Goal: Download file/media

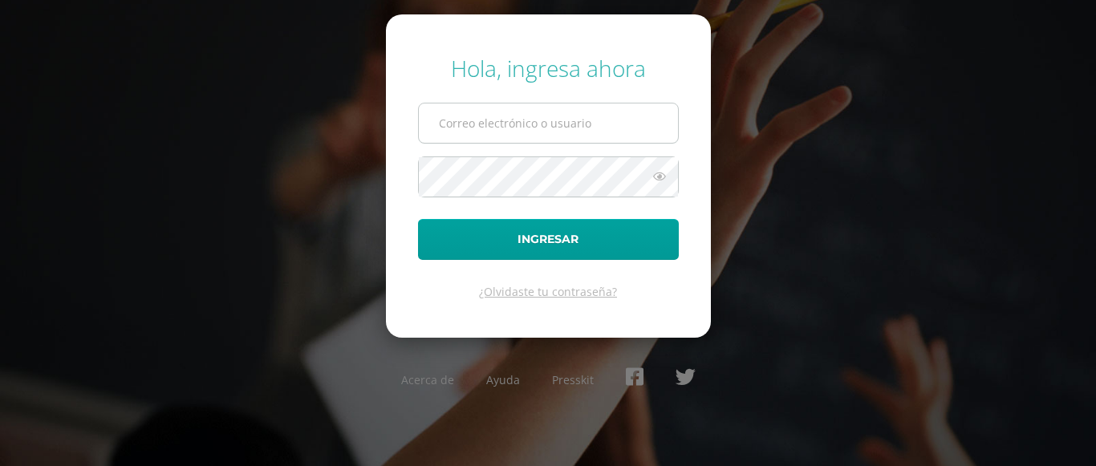
click at [462, 128] on input "text" at bounding box center [548, 122] width 259 height 39
type input "ocuevas@donbosco.edu.gt"
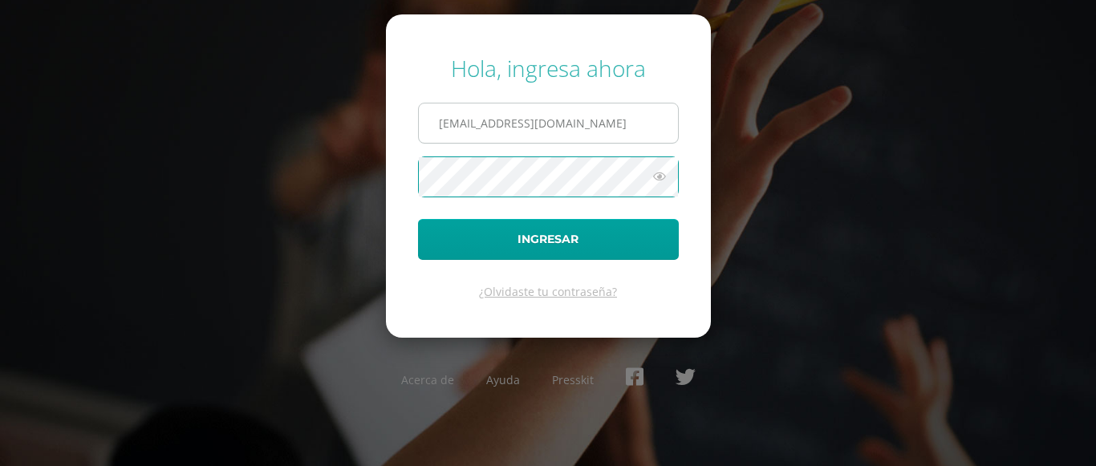
click at [418, 219] on button "Ingresar" at bounding box center [548, 239] width 261 height 41
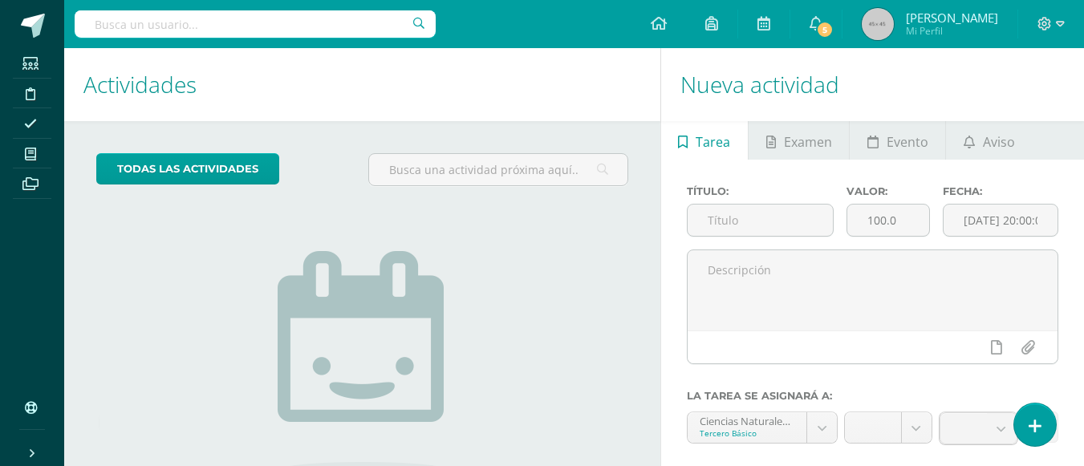
scroll to position [80, 0]
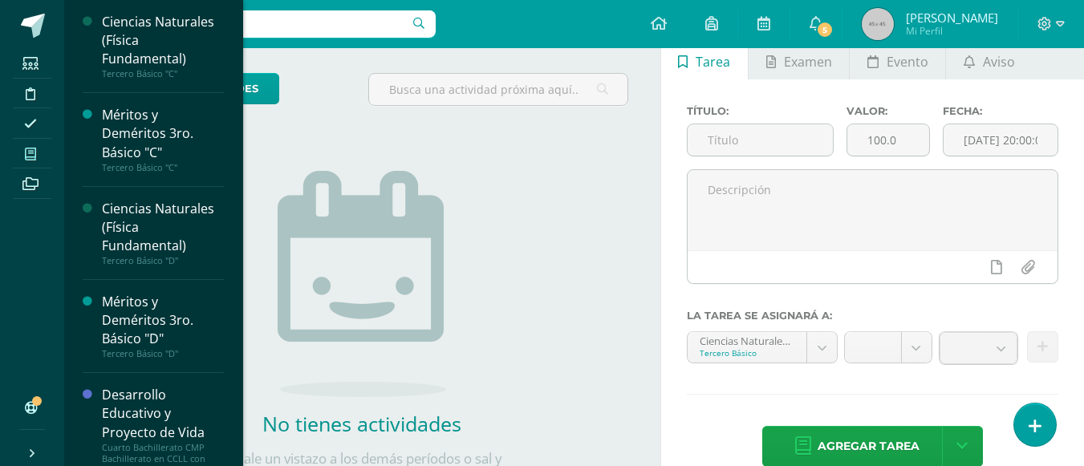
click at [31, 153] on icon at bounding box center [30, 154] width 11 height 13
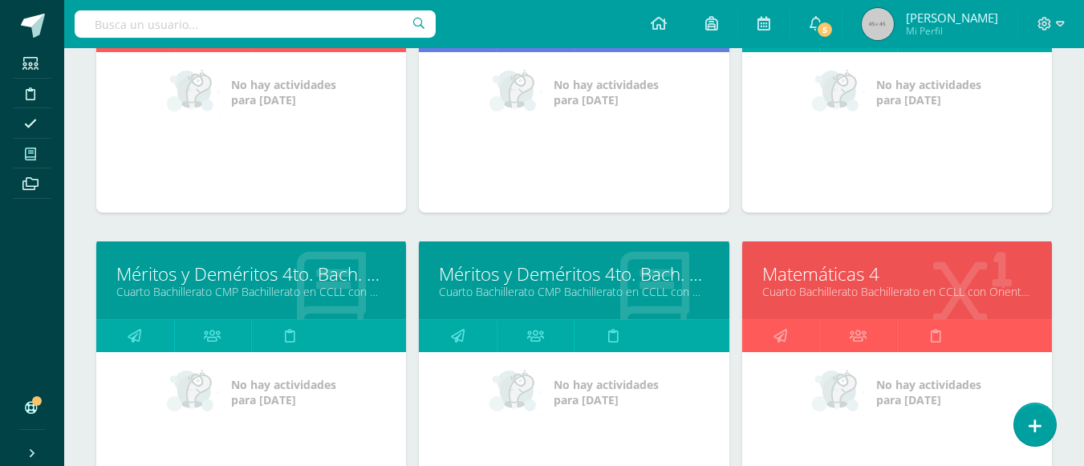
scroll to position [1442, 0]
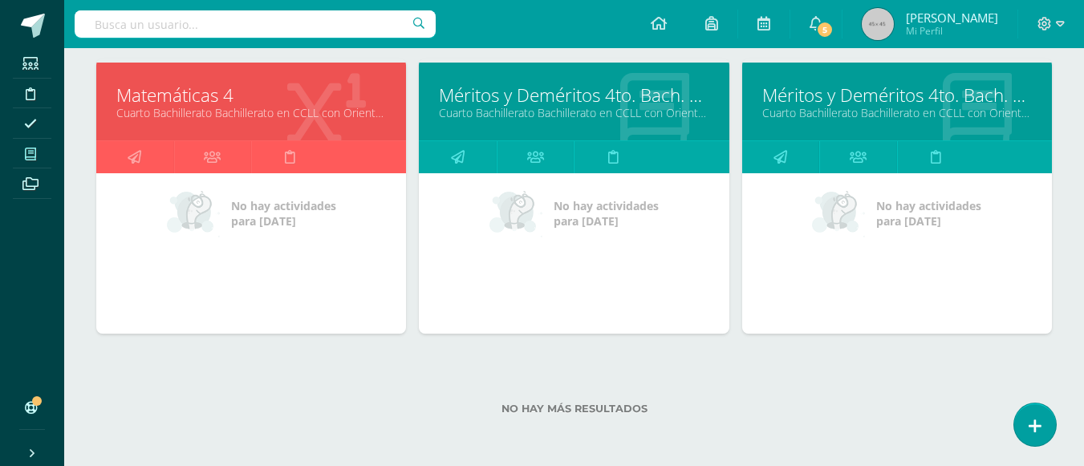
click at [215, 97] on link "Matemáticas 4" at bounding box center [250, 95] width 269 height 25
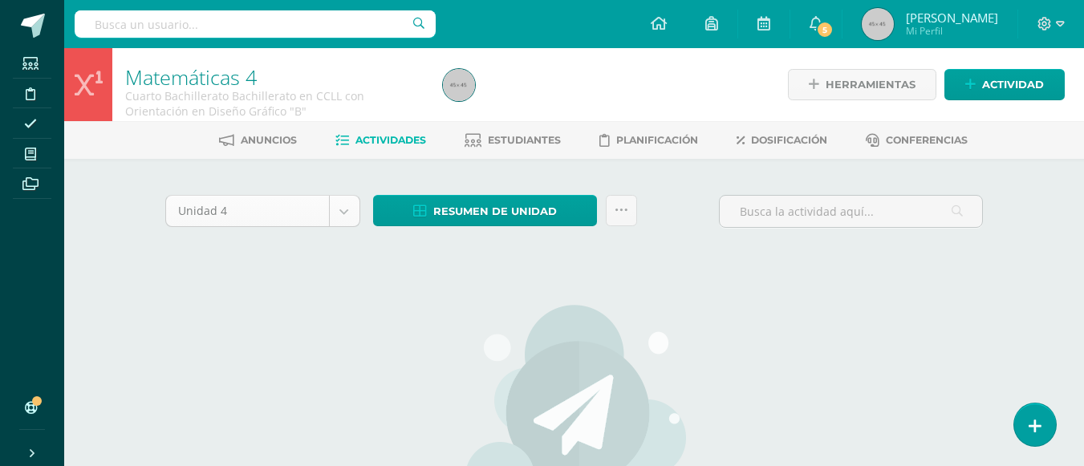
click at [343, 213] on body "Estudiantes Disciplina Asistencia Mis cursos Archivos Soporte Centro de ayuda Ú…" at bounding box center [542, 346] width 1084 height 693
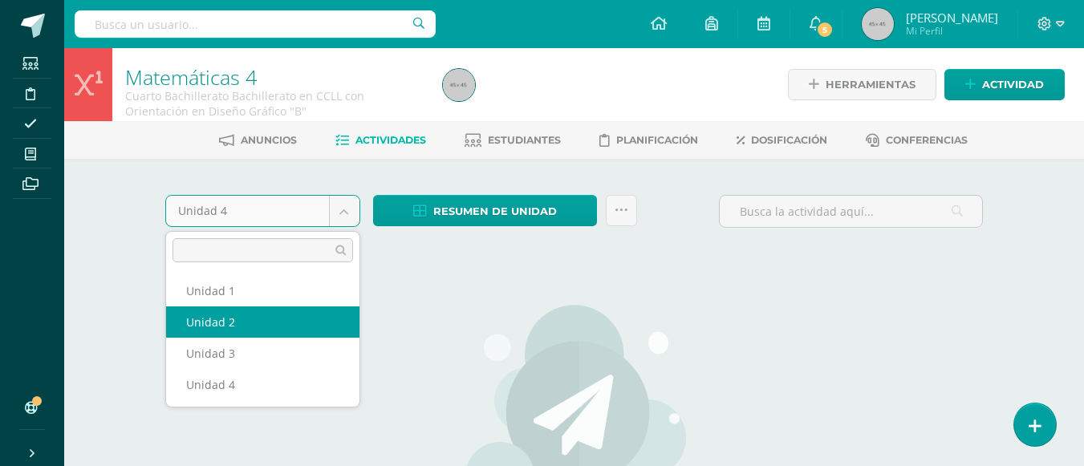
select select "Unidad 2"
click at [346, 212] on body "Estudiantes Disciplina Asistencia Mis cursos Archivos Soporte Centro de ayuda Ú…" at bounding box center [542, 346] width 1084 height 693
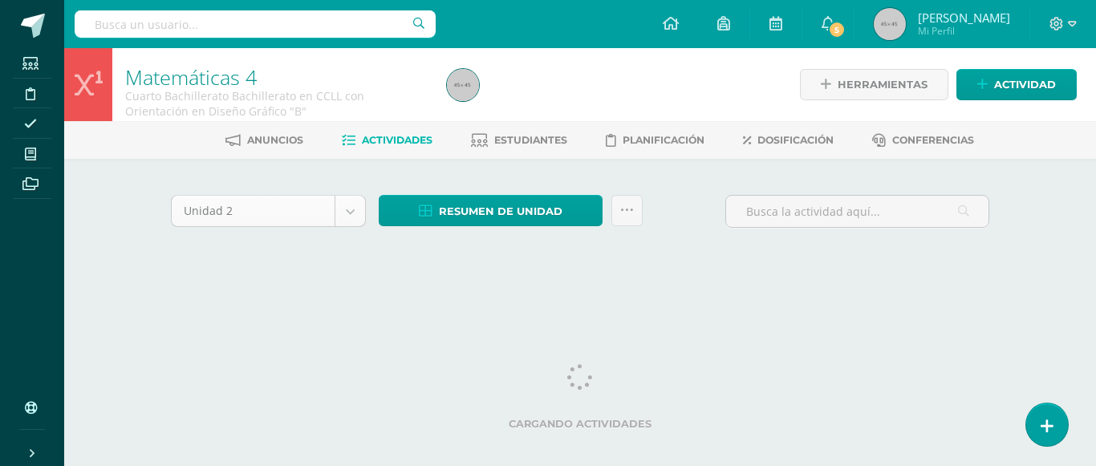
click at [347, 213] on body "Estudiantes Disciplina Asistencia Mis cursos Archivos Soporte Centro de ayuda Ú…" at bounding box center [548, 151] width 1096 height 303
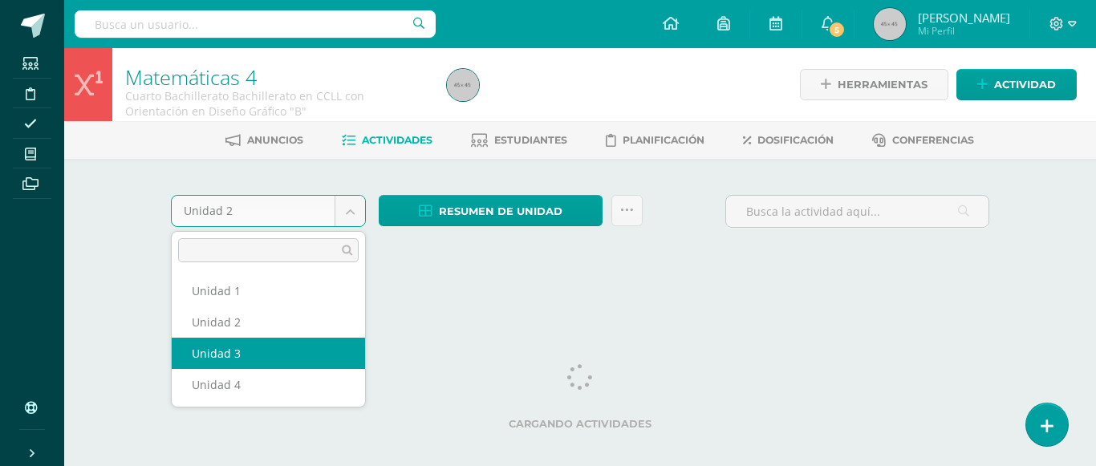
select select "Unidad 3"
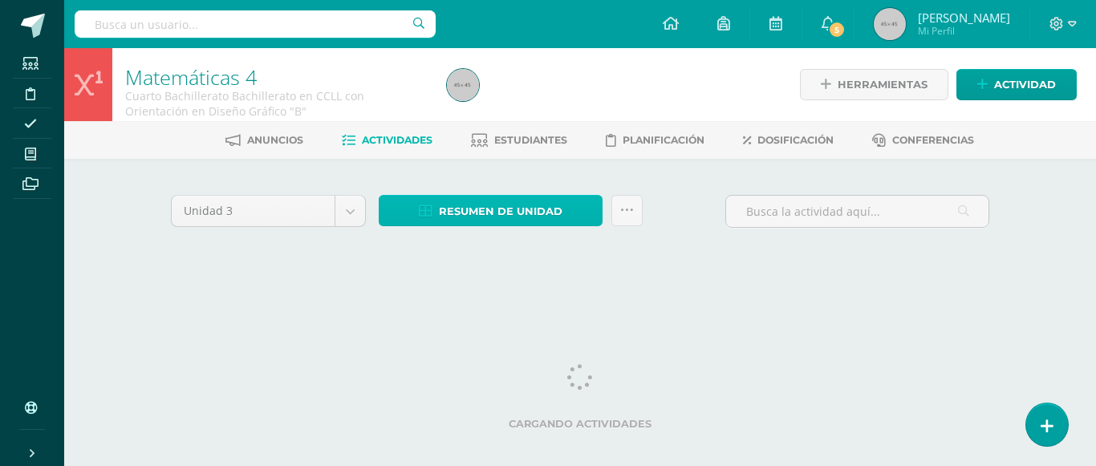
click at [514, 214] on span "Resumen de unidad" at bounding box center [501, 212] width 124 height 30
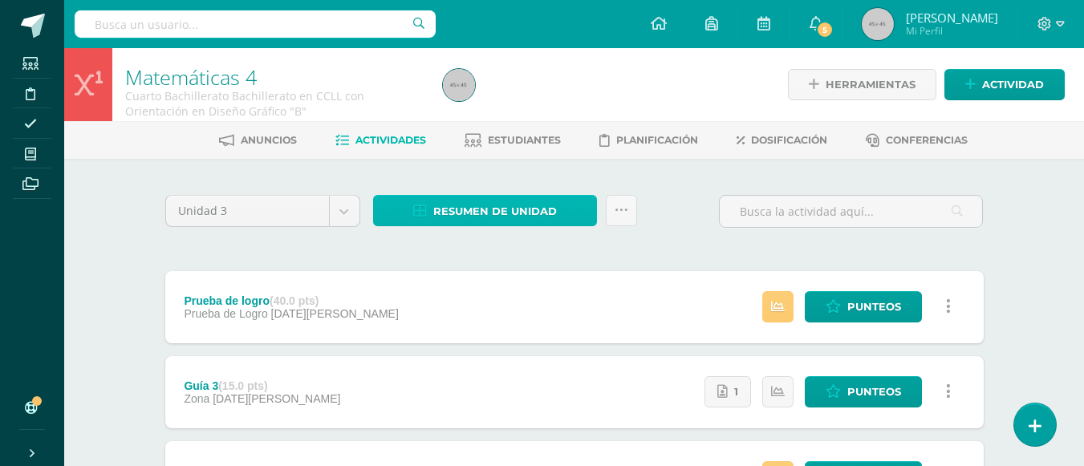
click at [497, 208] on span "Resumen de unidad" at bounding box center [495, 212] width 124 height 30
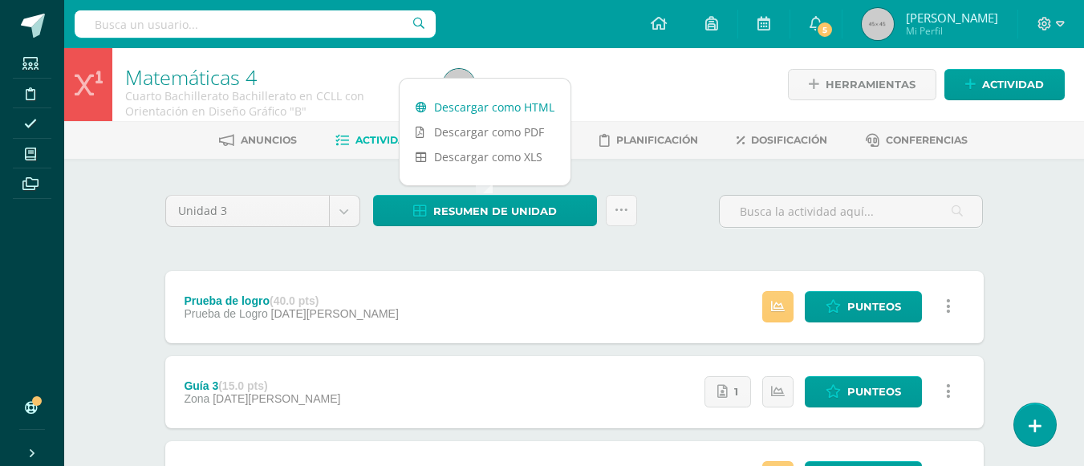
click at [503, 102] on link "Descargar como HTML" at bounding box center [484, 107] width 171 height 25
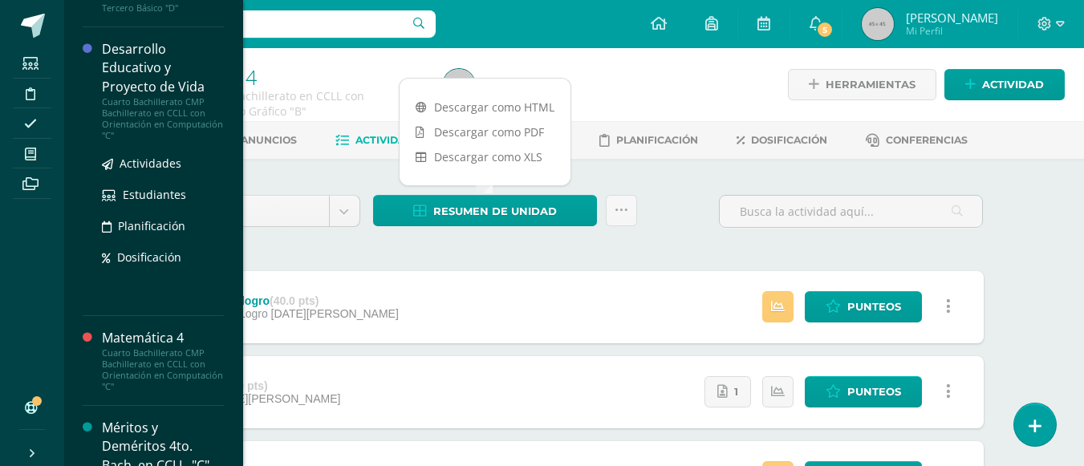
scroll to position [319, 0]
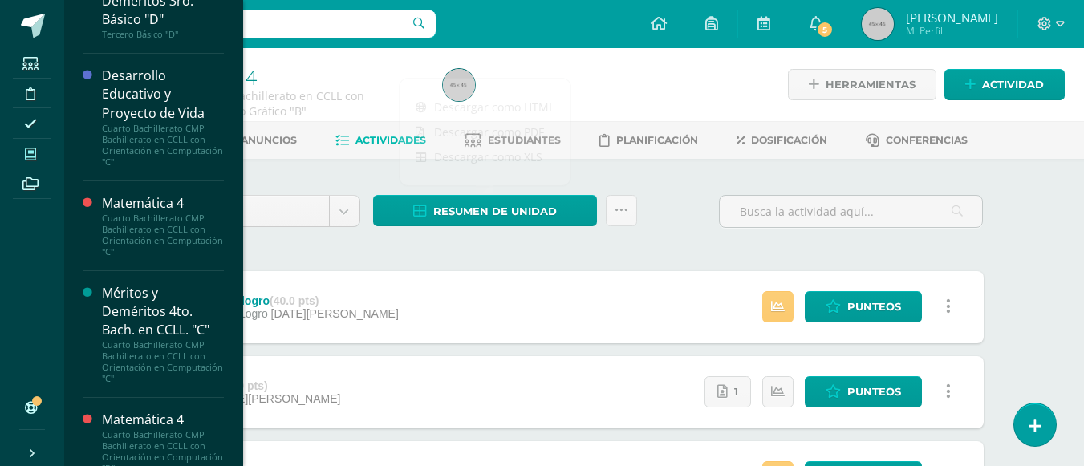
click at [31, 152] on icon at bounding box center [30, 154] width 11 height 13
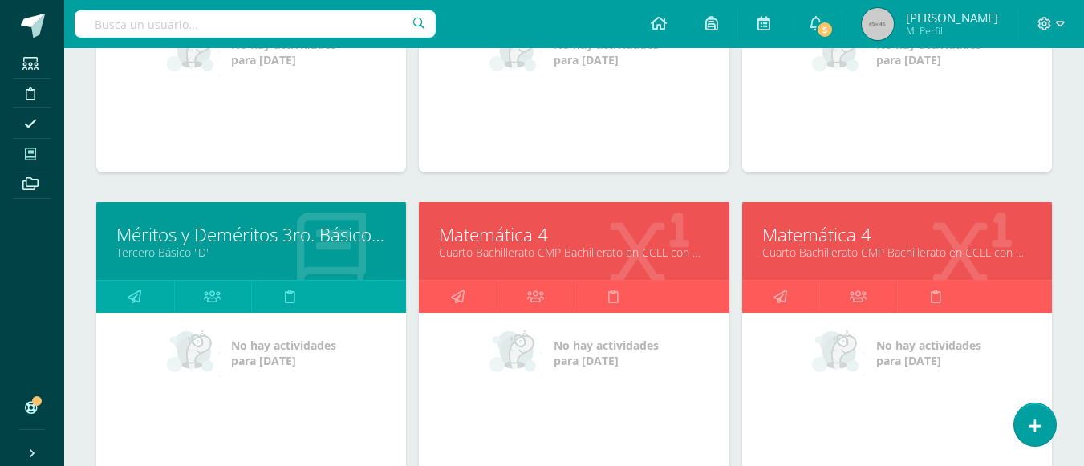
scroll to position [481, 0]
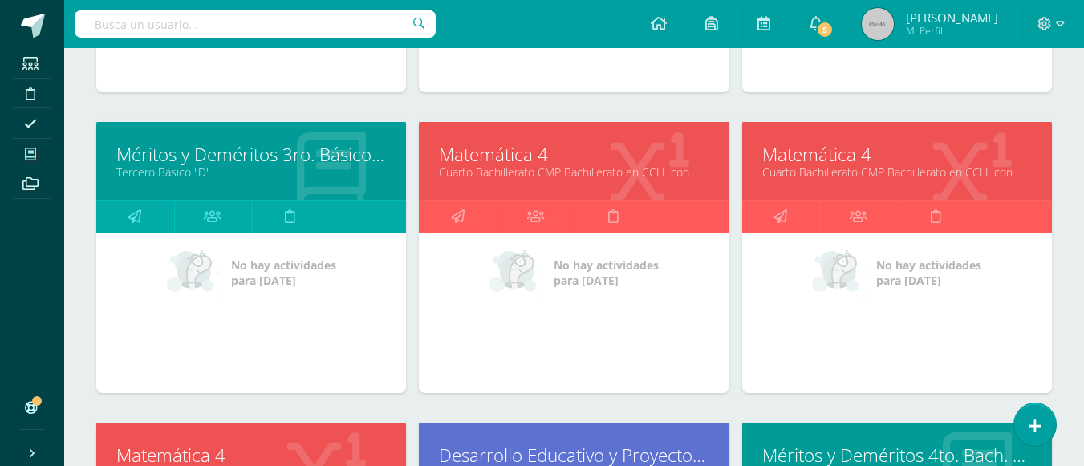
click at [832, 163] on link "Matemática 4" at bounding box center [896, 154] width 269 height 25
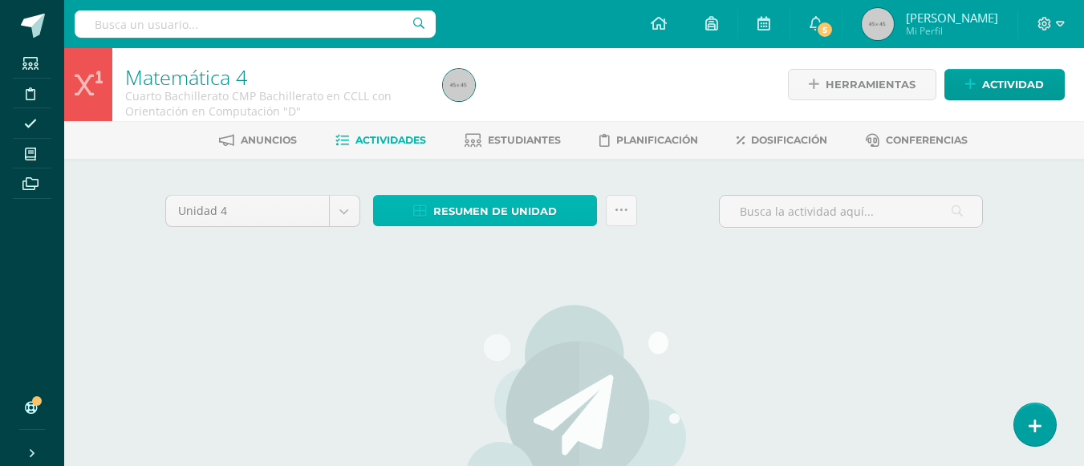
click at [490, 209] on span "Resumen de unidad" at bounding box center [495, 212] width 124 height 30
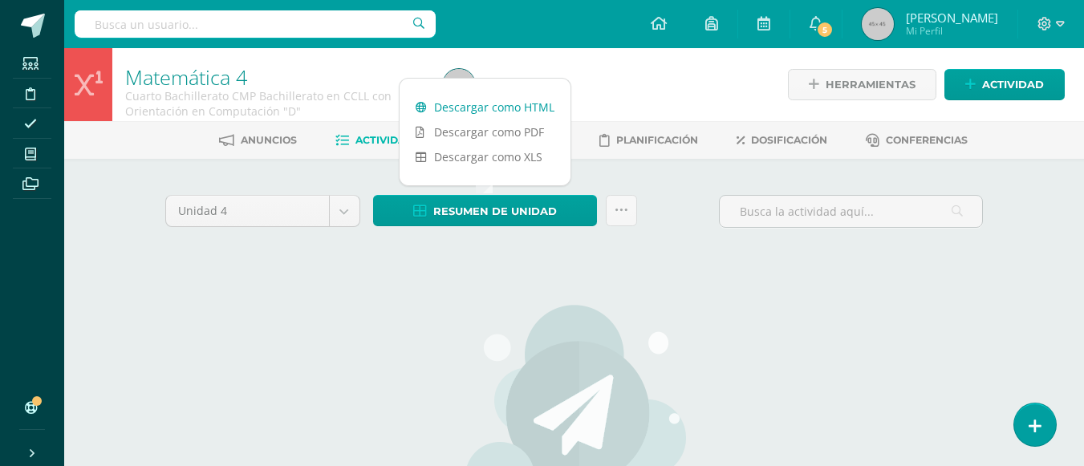
click at [494, 100] on link "Descargar como HTML" at bounding box center [484, 107] width 171 height 25
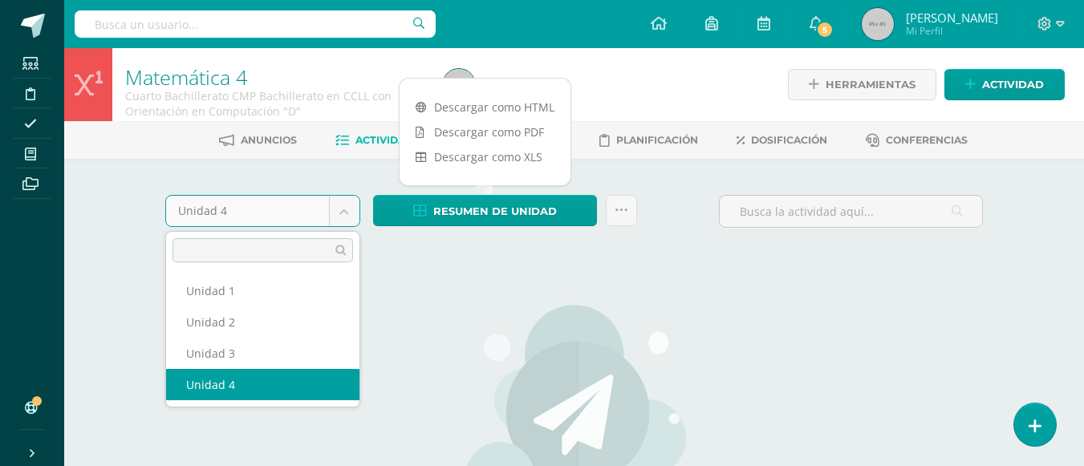
click at [343, 210] on body "Estudiantes Disciplina Asistencia Mis cursos Archivos Soporte Centro de ayuda Ú…" at bounding box center [542, 346] width 1084 height 693
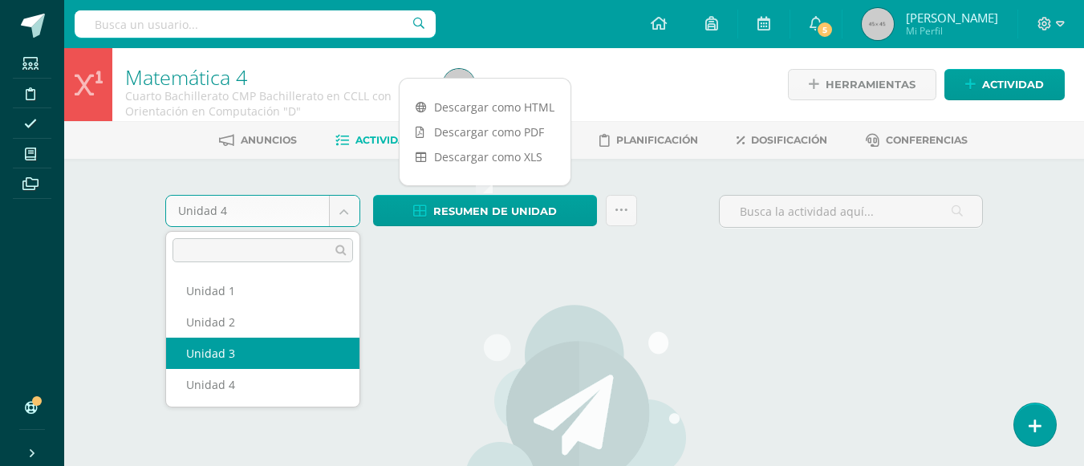
select select "Unidad 3"
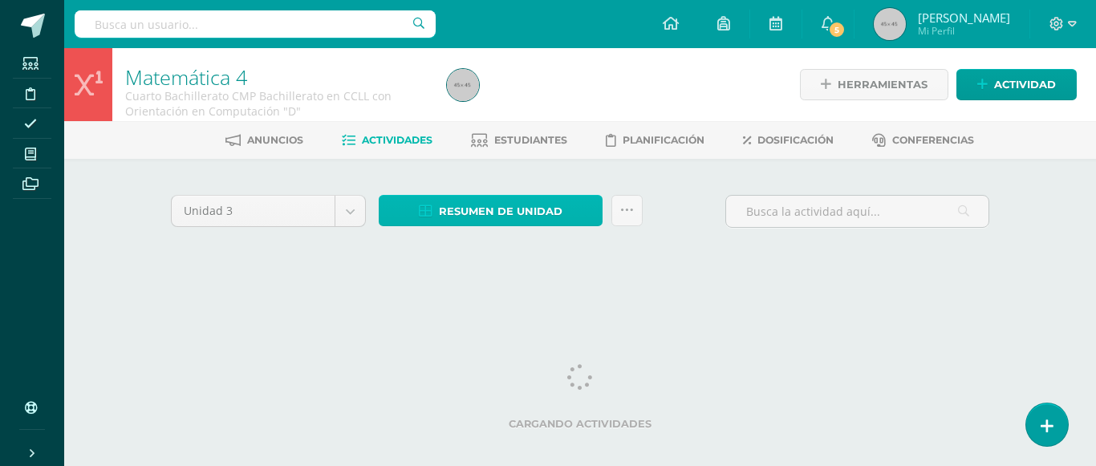
click at [514, 213] on span "Resumen de unidad" at bounding box center [501, 212] width 124 height 30
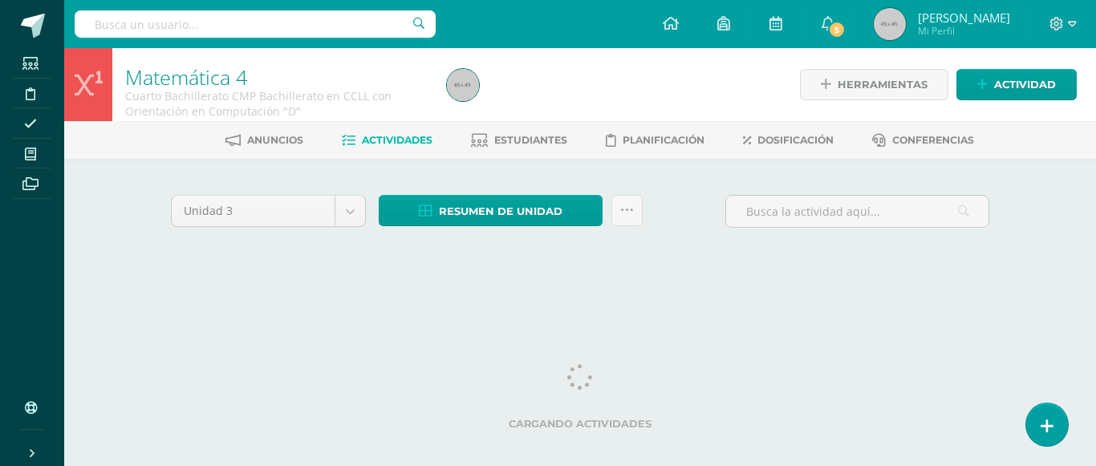
click at [490, 105] on div at bounding box center [604, 84] width 328 height 73
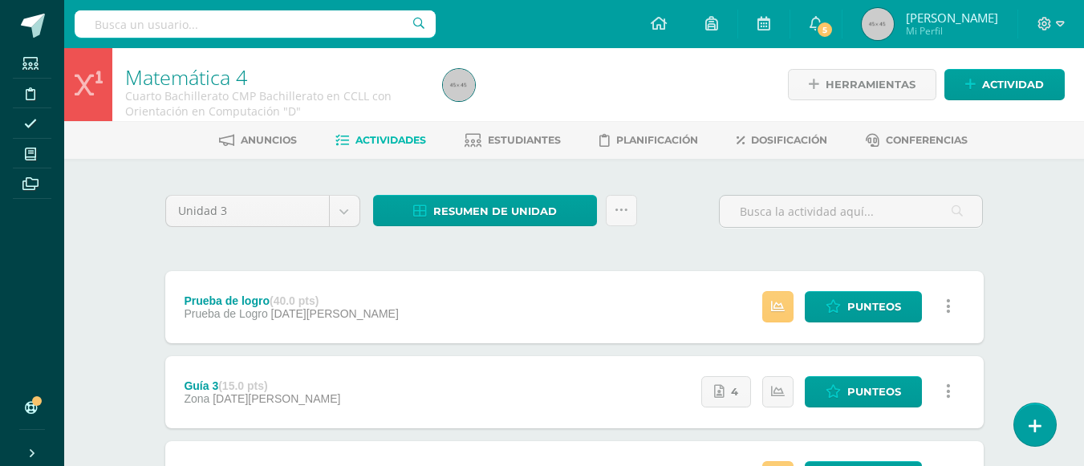
click at [278, 306] on strong "(40.0 pts)" at bounding box center [293, 300] width 49 height 13
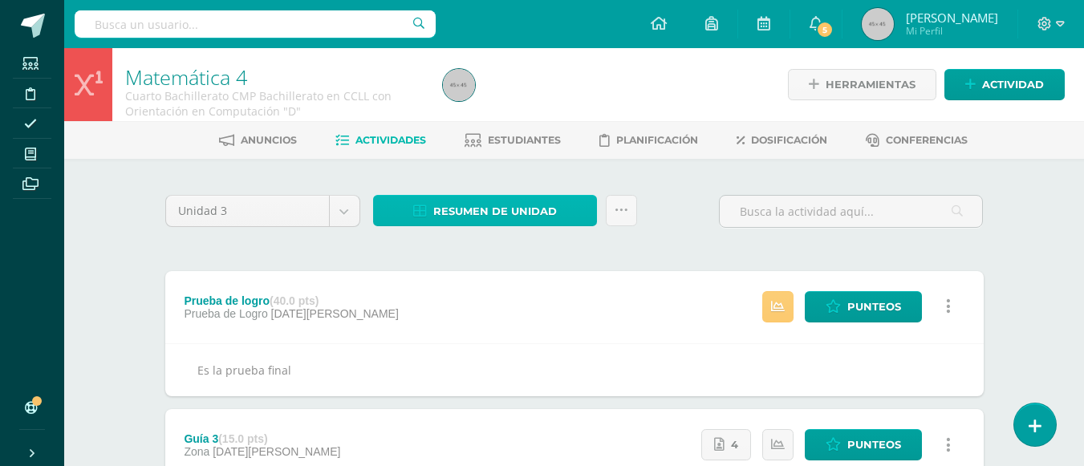
click at [483, 203] on span "Resumen de unidad" at bounding box center [495, 212] width 124 height 30
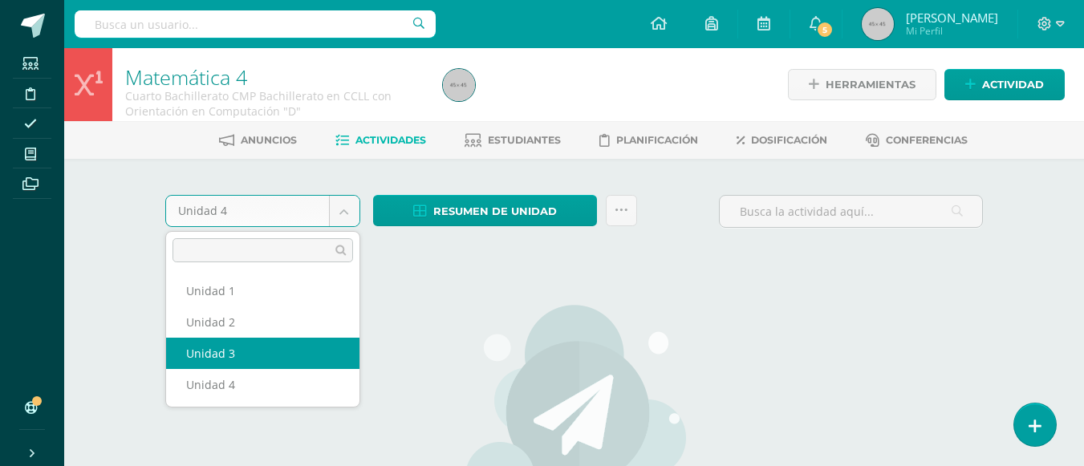
click at [343, 214] on body "Estudiantes Disciplina Asistencia Mis cursos Archivos Soporte Centro de ayuda Ú…" at bounding box center [542, 346] width 1084 height 693
select select "Unidad 3"
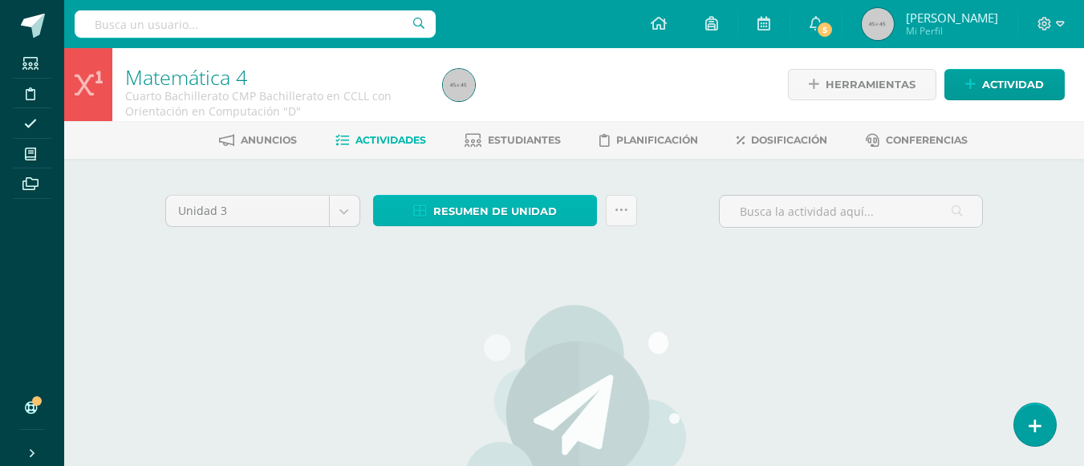
click at [508, 208] on span "Resumen de unidad" at bounding box center [495, 212] width 124 height 30
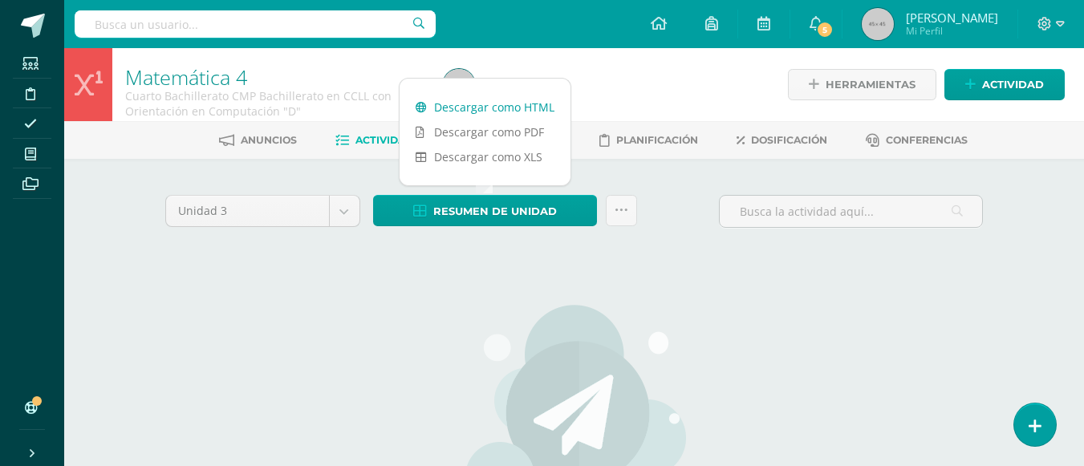
click at [509, 103] on link "Descargar como HTML" at bounding box center [484, 107] width 171 height 25
click at [342, 213] on body "Estudiantes Disciplina Asistencia Mis cursos Archivos Soporte Centro de ayuda Ú…" at bounding box center [542, 346] width 1084 height 693
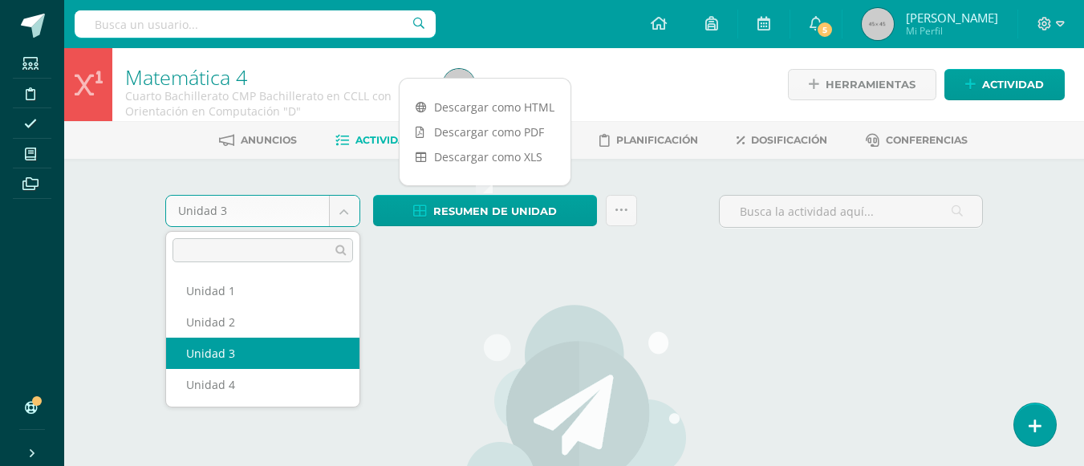
drag, startPoint x: 230, startPoint y: 360, endPoint x: 230, endPoint y: 351, distance: 8.8
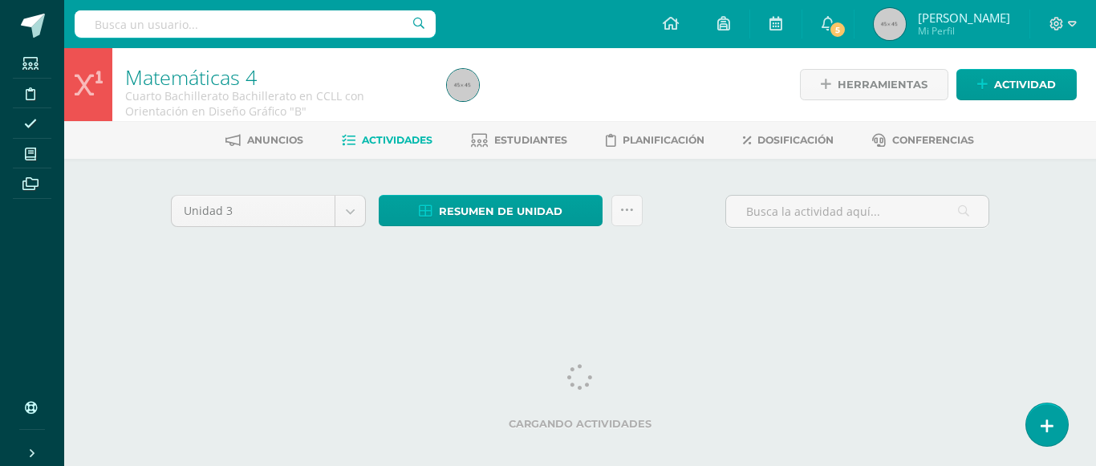
click at [31, 153] on icon at bounding box center [30, 154] width 11 height 13
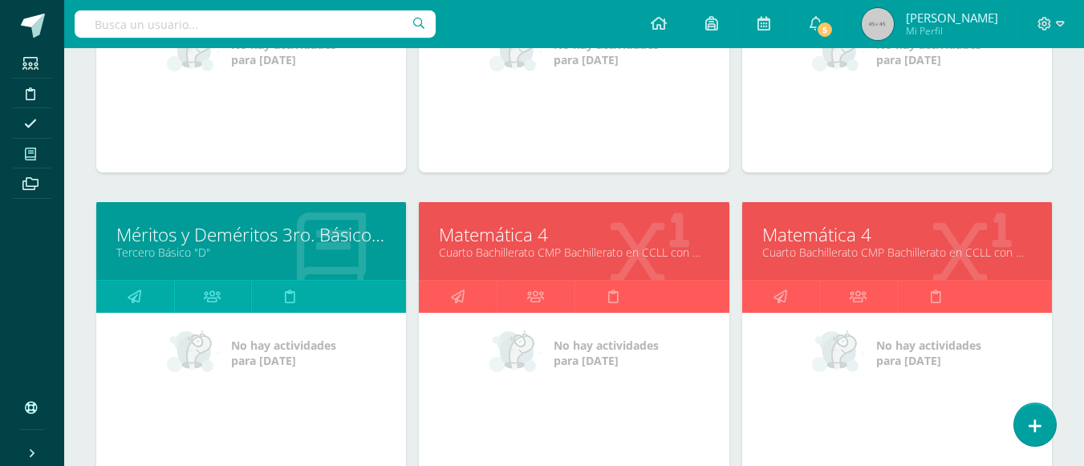
scroll to position [481, 0]
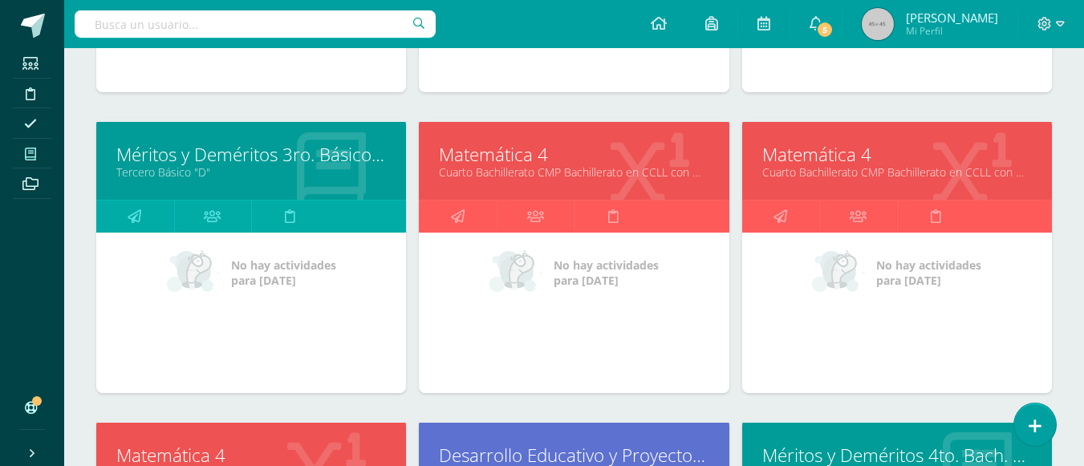
click at [857, 152] on link "Matemática 4" at bounding box center [896, 154] width 269 height 25
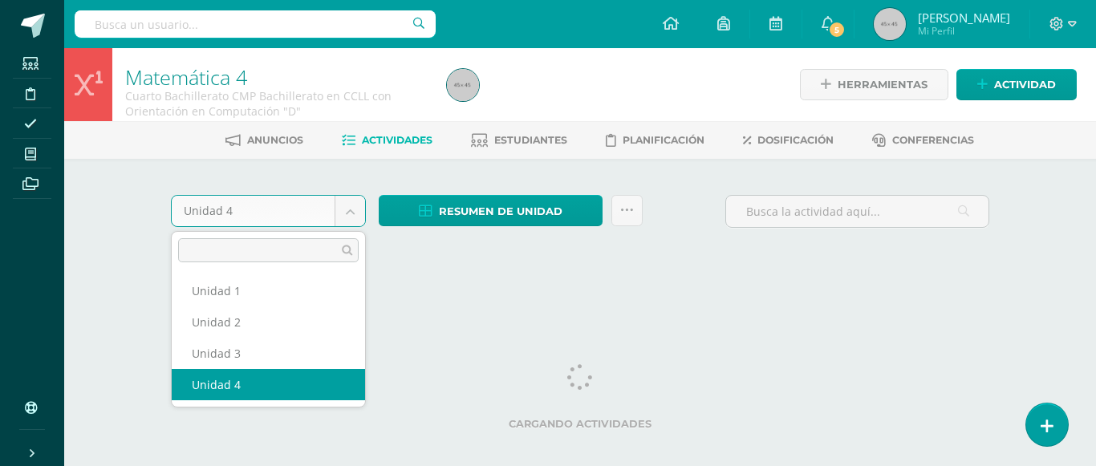
click at [353, 209] on body "Estudiantes Disciplina Asistencia Mis cursos Archivos Soporte Centro de ayuda Ú…" at bounding box center [548, 151] width 1096 height 303
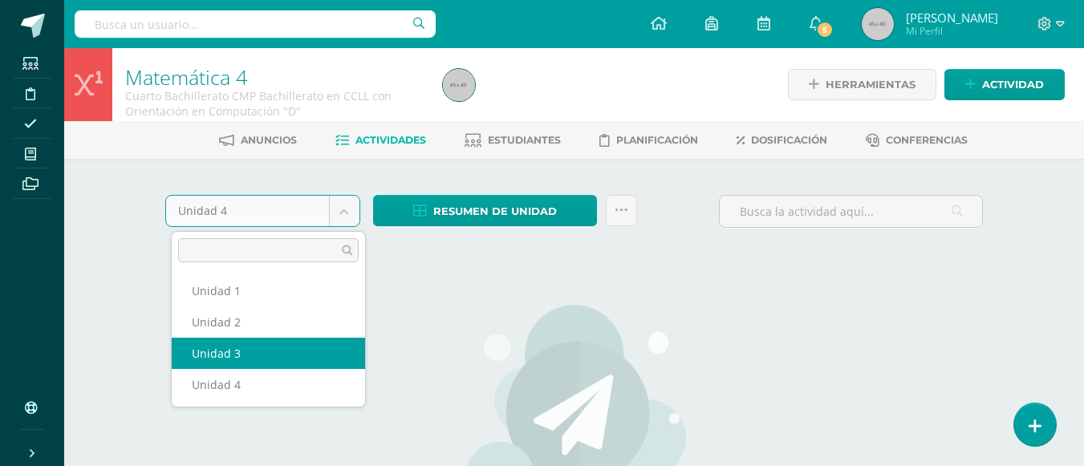
select select "Unidad 3"
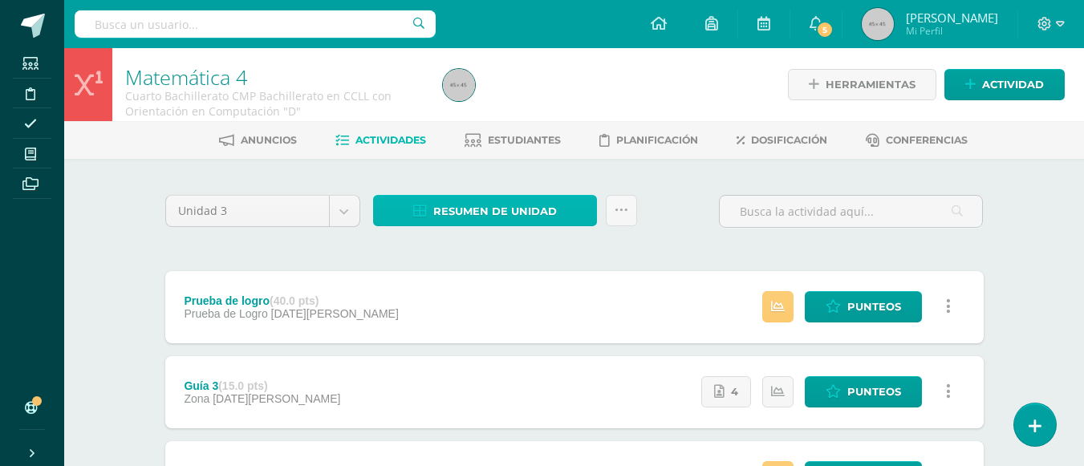
click at [491, 209] on span "Resumen de unidad" at bounding box center [495, 212] width 124 height 30
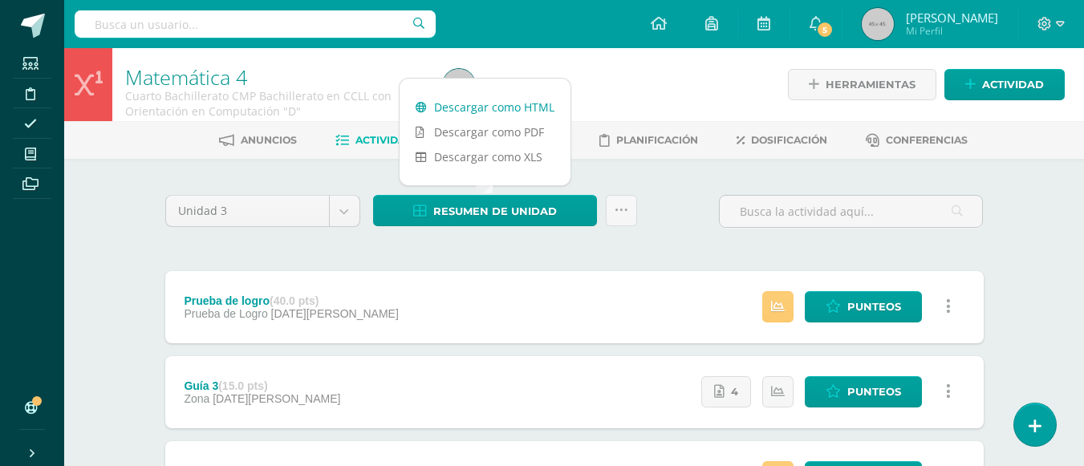
click at [524, 101] on link "Descargar como HTML" at bounding box center [484, 107] width 171 height 25
